Goal: Transaction & Acquisition: Download file/media

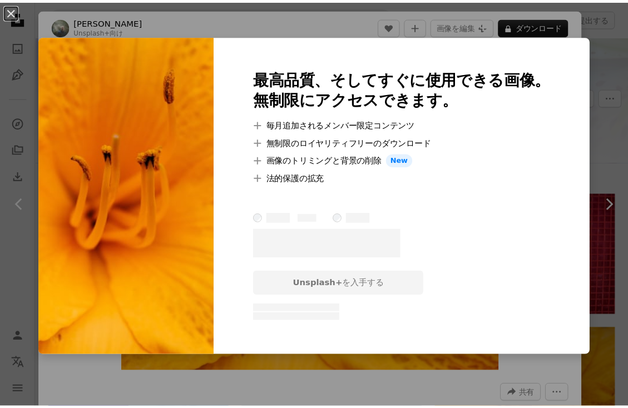
scroll to position [222, 0]
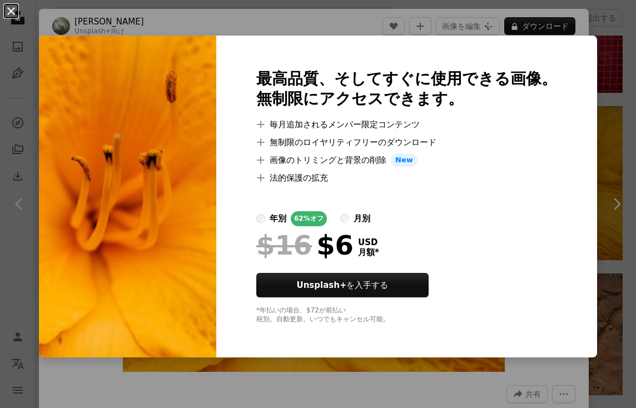
click at [13, 13] on button "An X shape" at bounding box center [10, 10] width 13 height 13
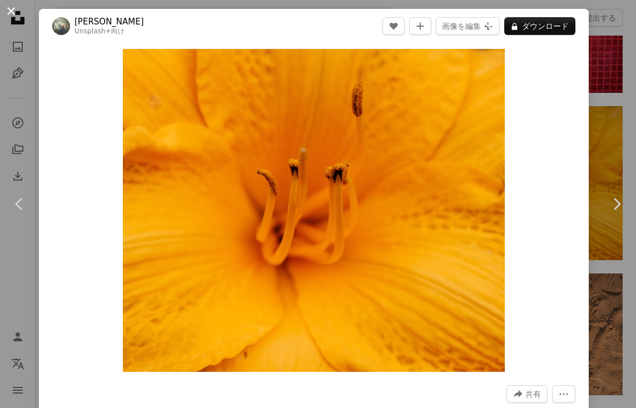
click at [11, 13] on button "An X shape" at bounding box center [10, 10] width 13 height 13
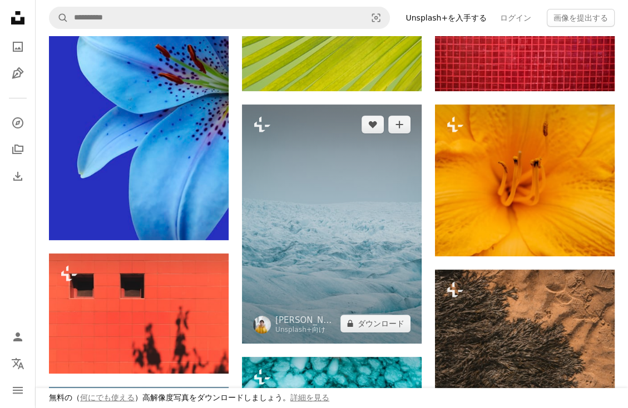
click at [340, 180] on img at bounding box center [332, 224] width 180 height 239
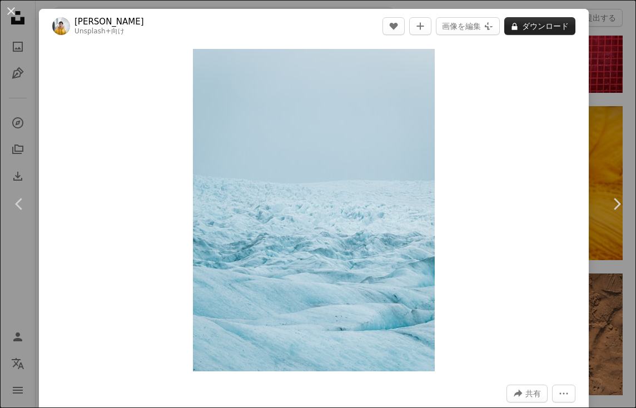
click at [549, 28] on button "A lock ダウンロード" at bounding box center [539, 26] width 71 height 18
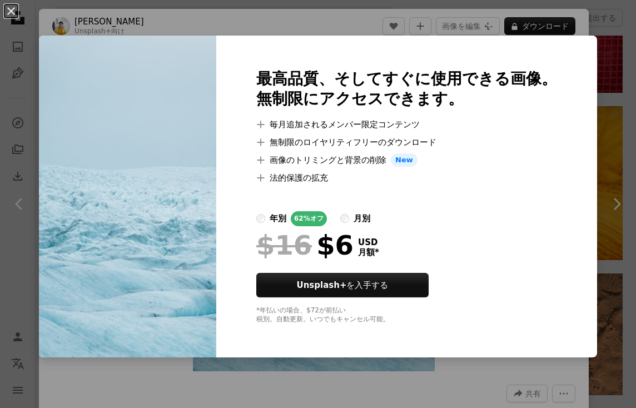
click at [9, 12] on button "An X shape" at bounding box center [10, 10] width 13 height 13
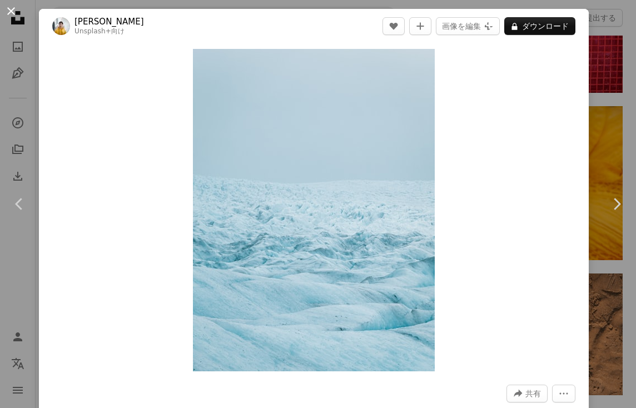
click at [15, 9] on button "An X shape" at bounding box center [10, 10] width 13 height 13
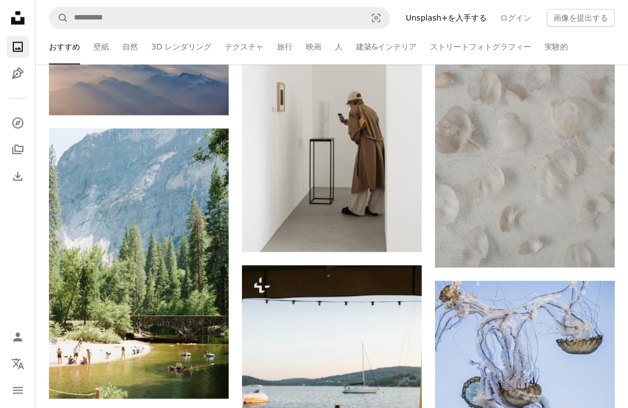
scroll to position [723, 0]
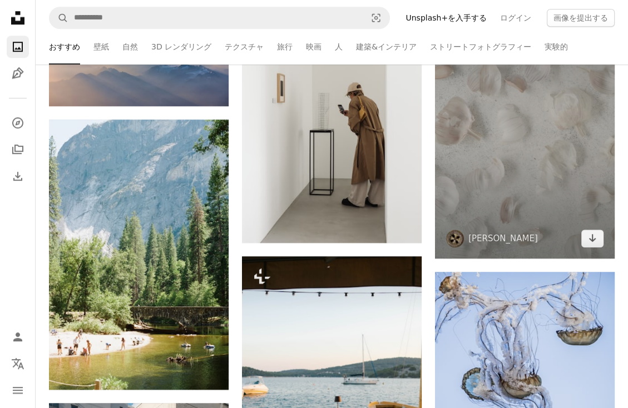
click at [521, 182] on img at bounding box center [525, 124] width 180 height 270
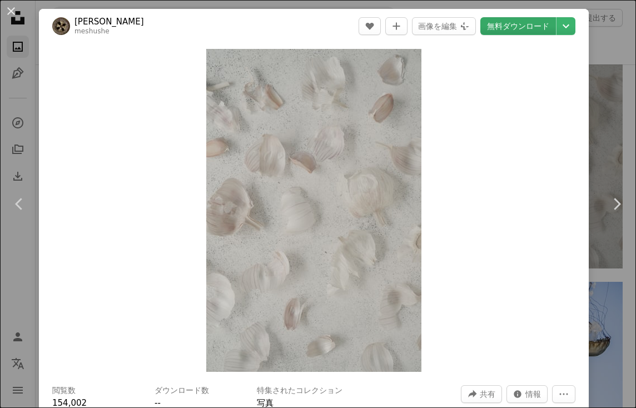
click at [521, 25] on link "無料ダウンロード" at bounding box center [518, 26] width 76 height 18
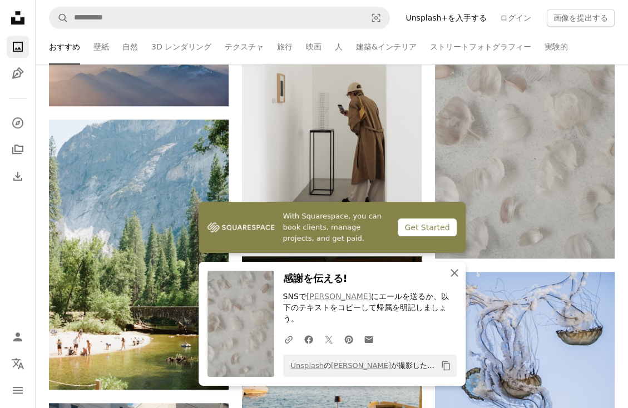
click at [452, 277] on icon "button" at bounding box center [454, 273] width 8 height 8
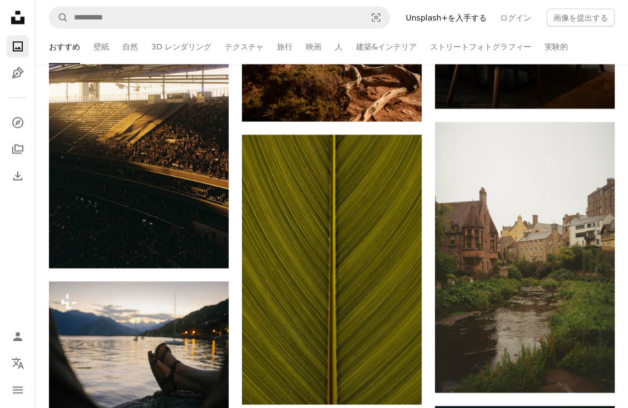
scroll to position [1835, 0]
